Goal: Contribute content

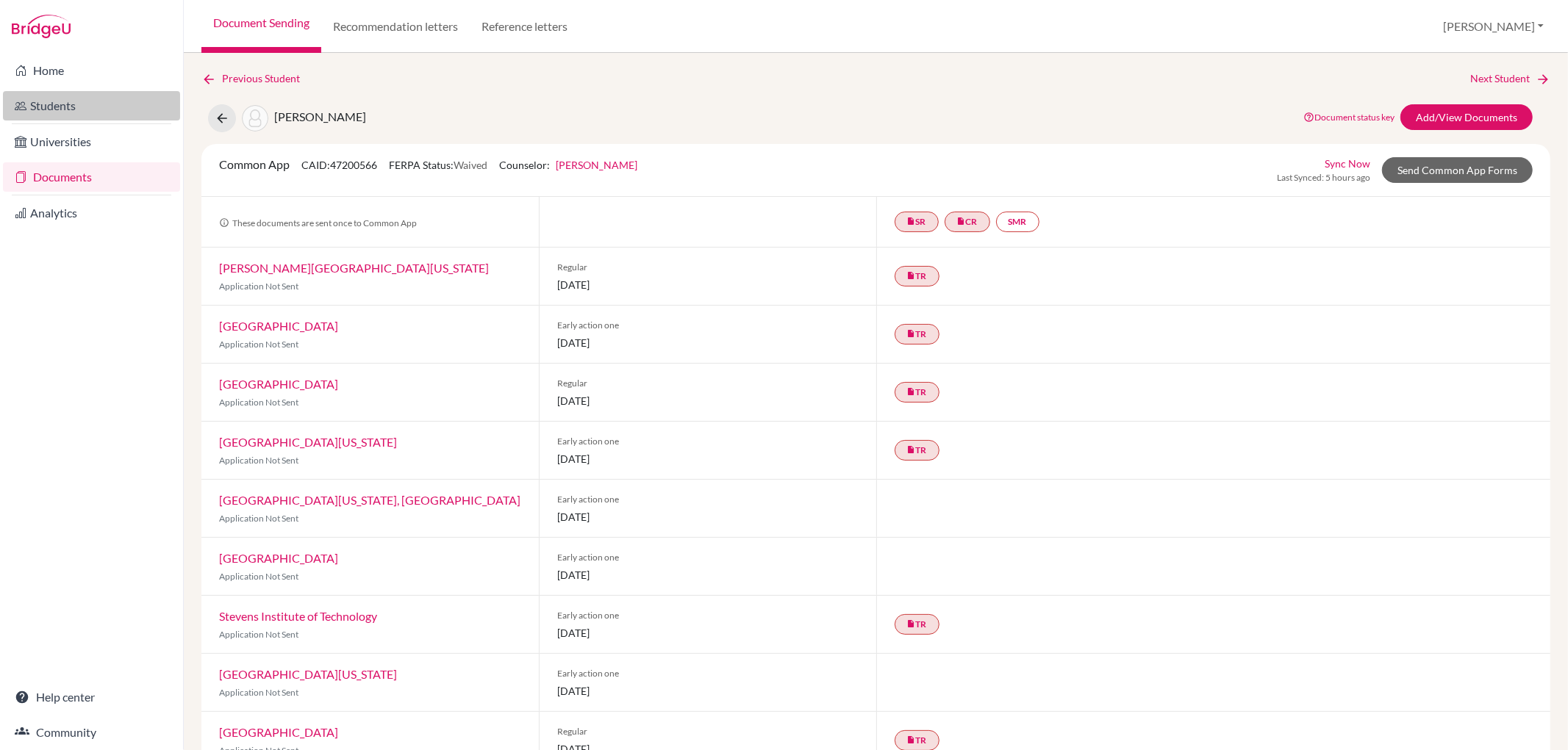
click at [64, 107] on link "Students" at bounding box center [91, 106] width 177 height 29
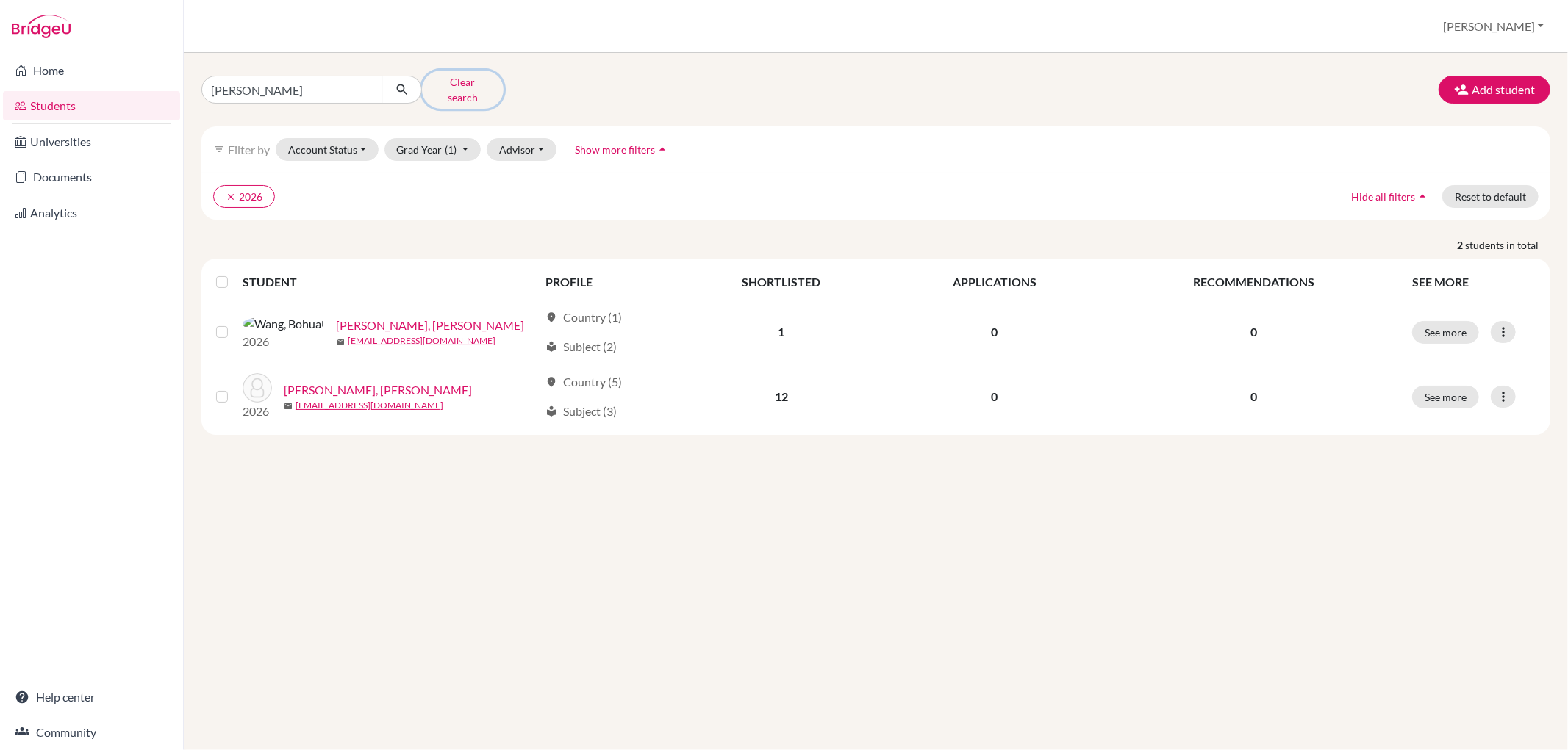
click at [452, 82] on button "Clear search" at bounding box center [462, 89] width 82 height 38
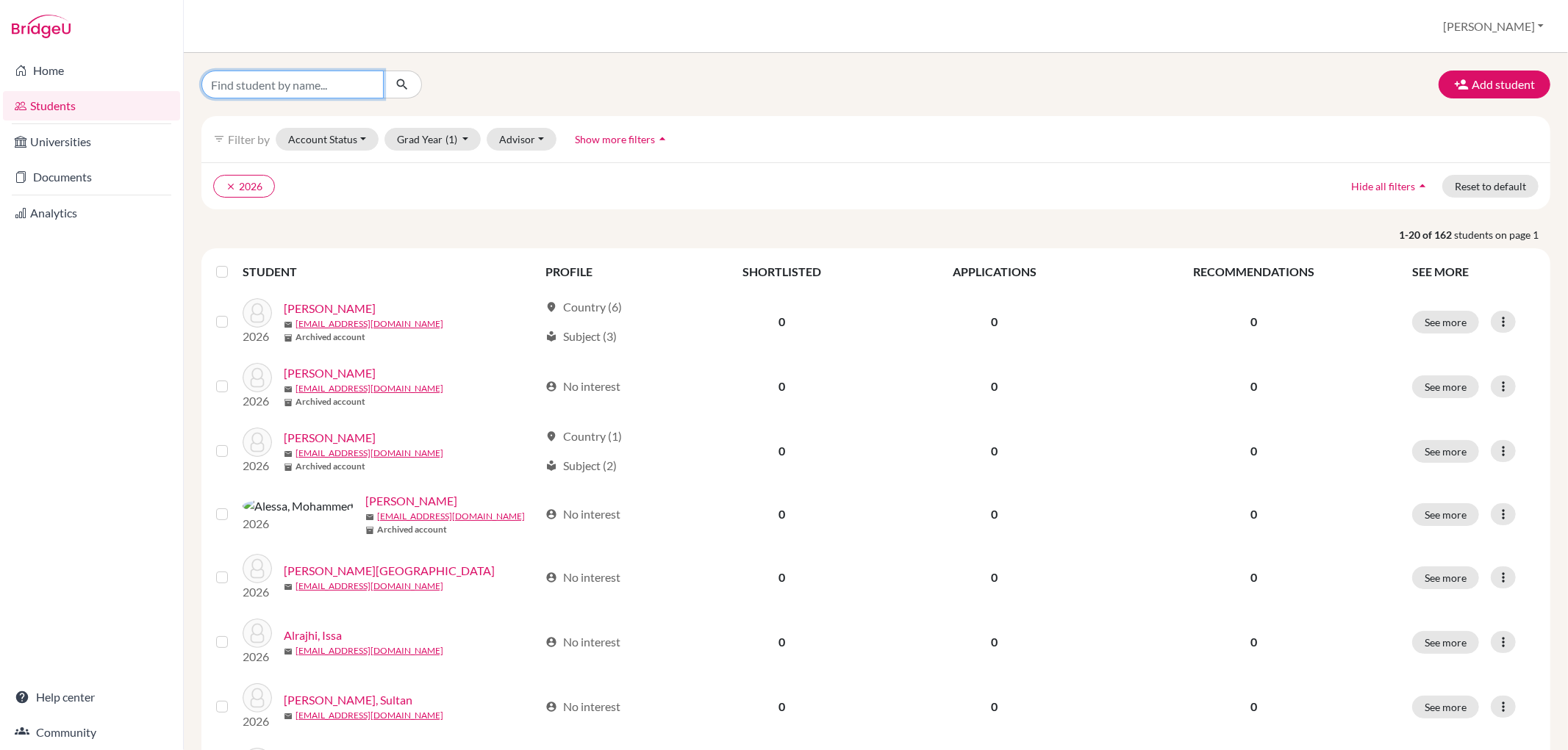
click at [332, 91] on input "Find student by name..." at bounding box center [292, 84] width 182 height 28
type input "[PERSON_NAME]"
click at [402, 89] on icon "submit" at bounding box center [401, 84] width 15 height 15
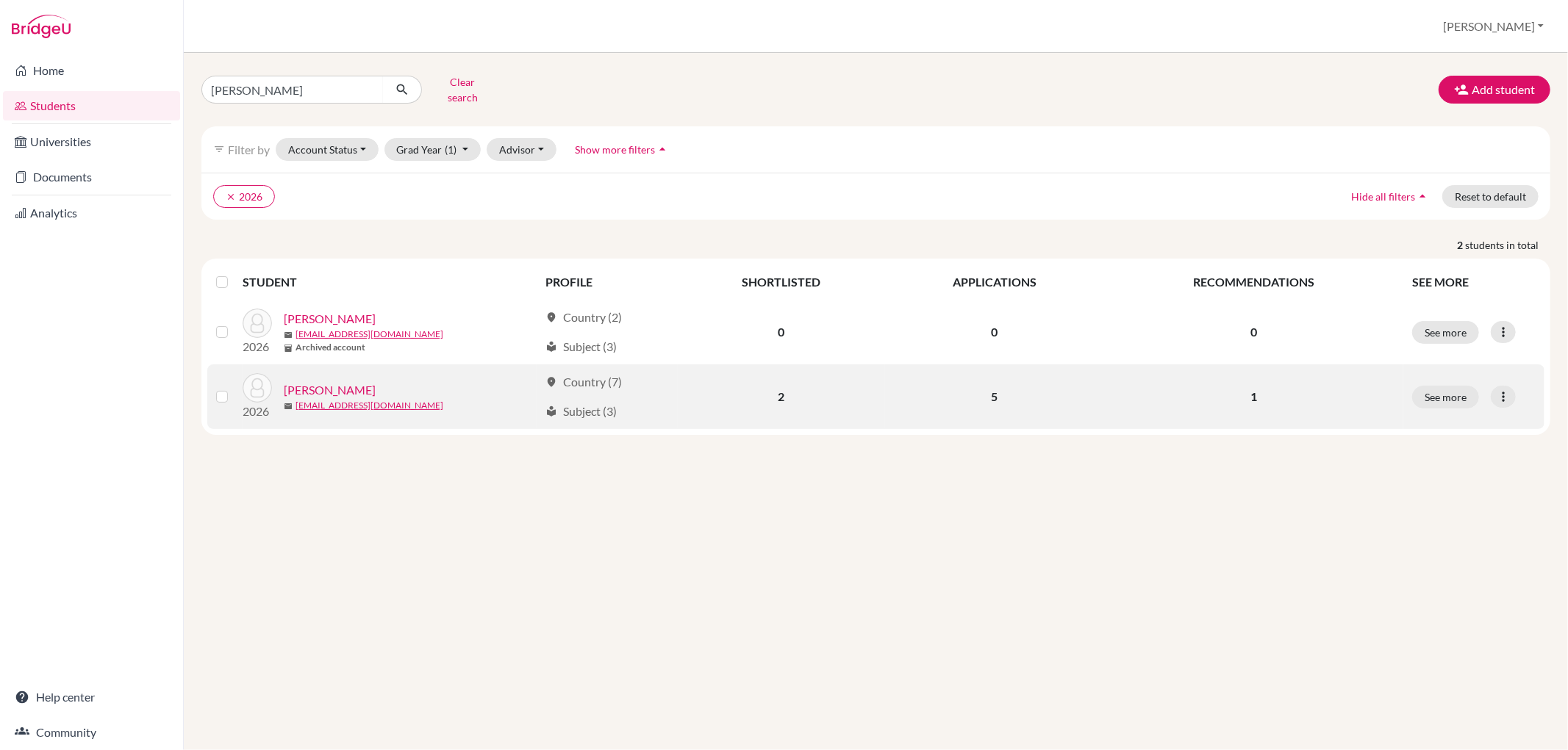
click at [312, 381] on link "[PERSON_NAME]" at bounding box center [329, 390] width 92 height 18
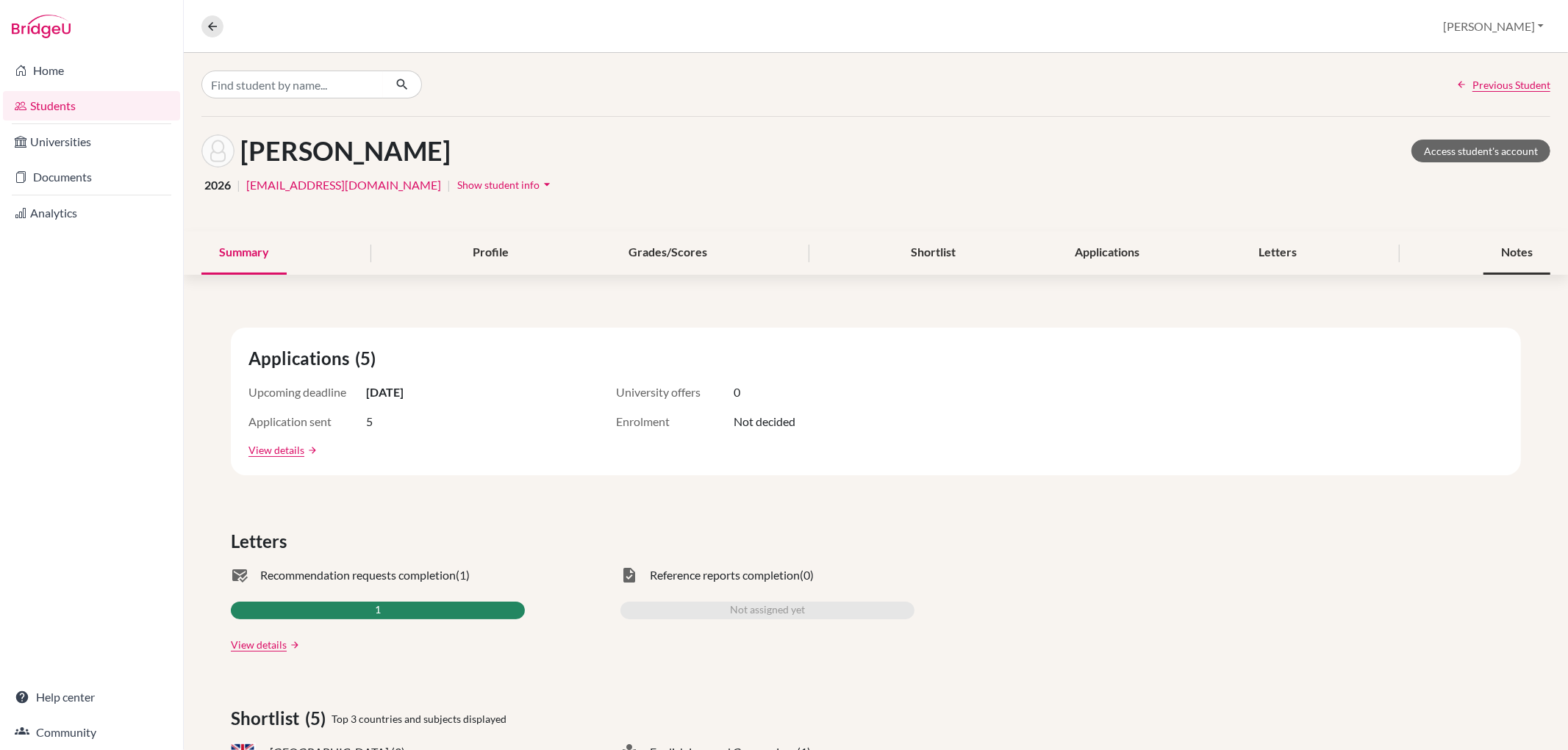
click at [1494, 242] on div "Notes" at bounding box center [1516, 253] width 67 height 43
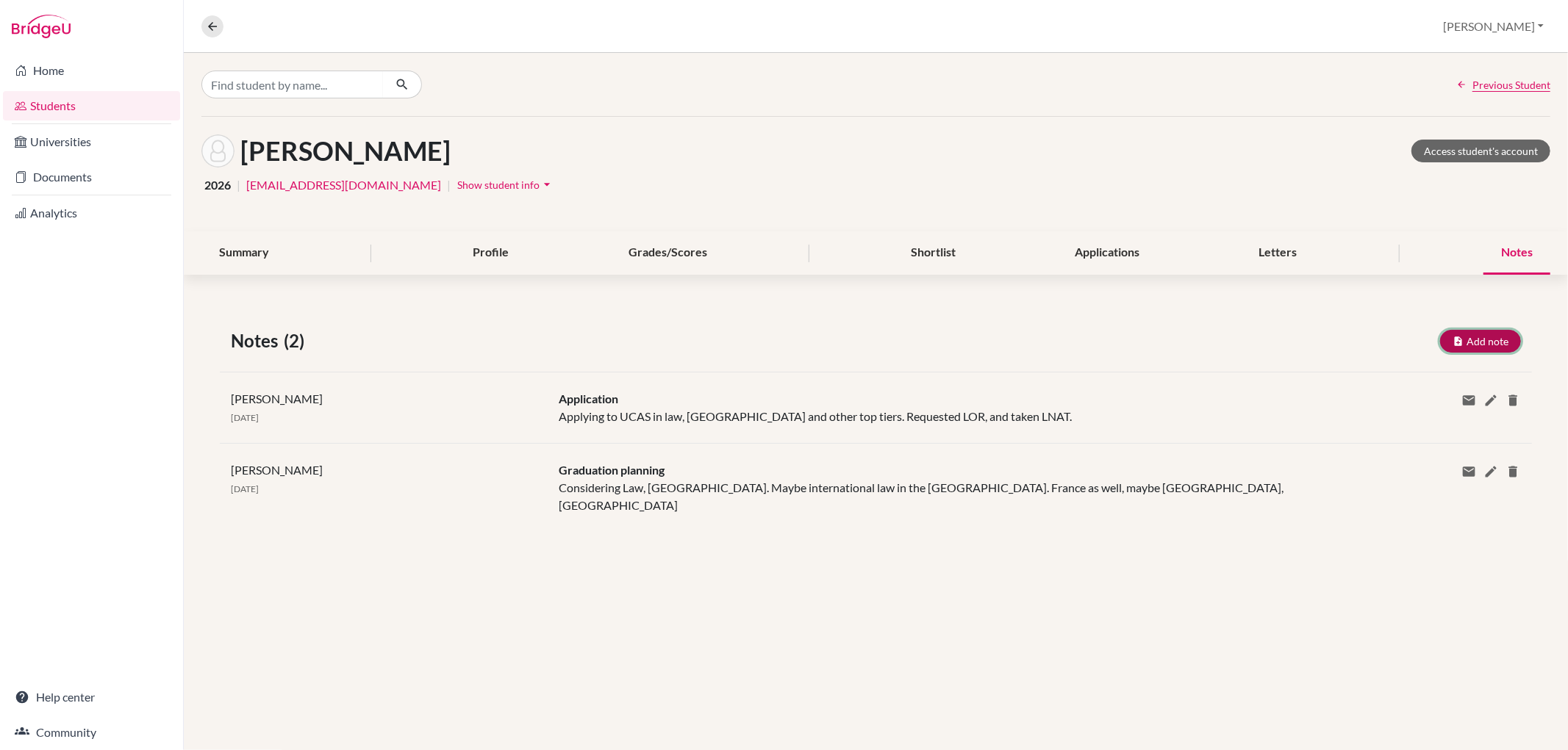
click at [1465, 330] on button "Add note" at bounding box center [1480, 341] width 81 height 23
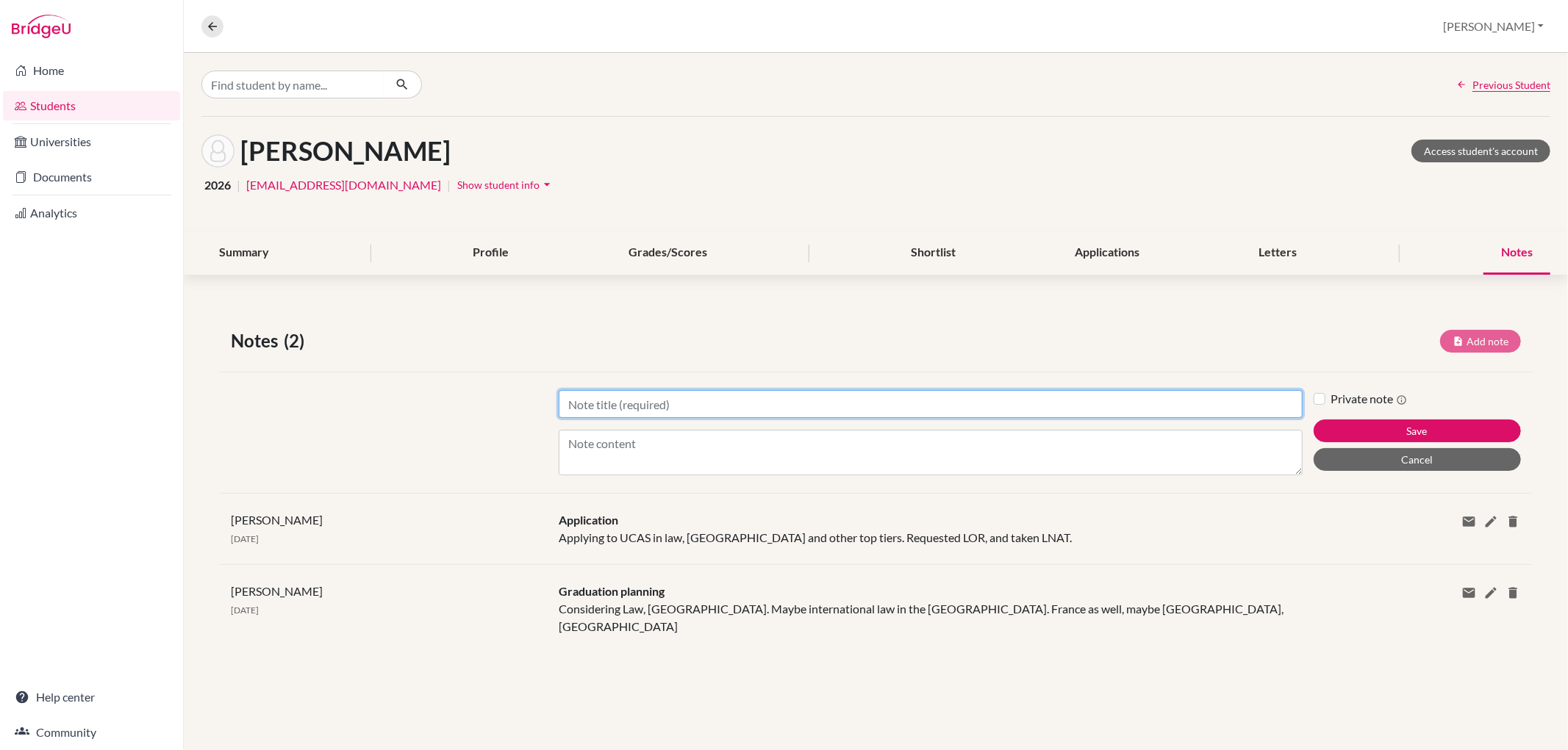
click at [667, 393] on input "Title" at bounding box center [930, 404] width 743 height 28
type input "UCAS"
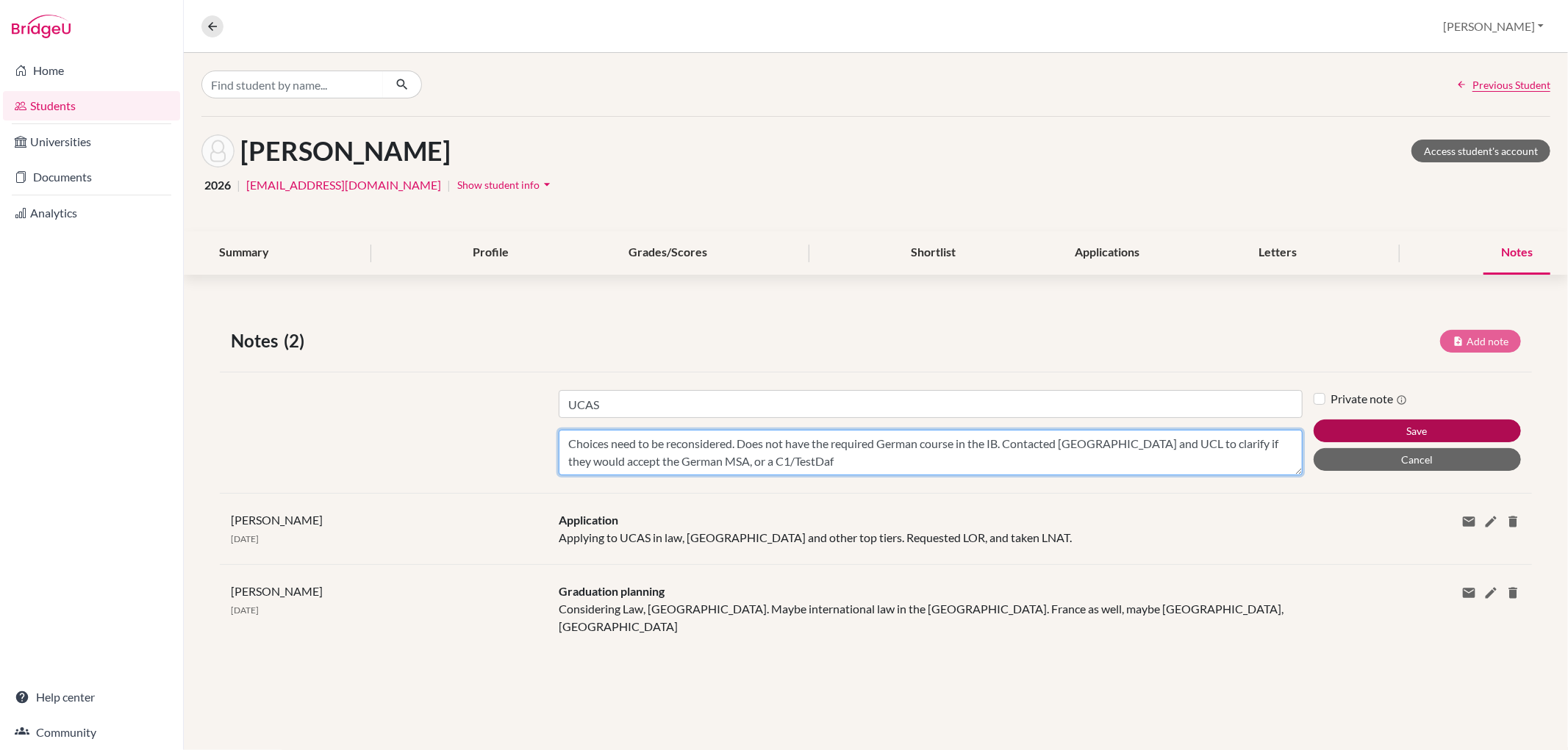
type textarea "Choices need to be reconsidered. Does not have the required German course in th…"
click at [1431, 430] on button "Save" at bounding box center [1417, 430] width 207 height 23
